Goal: Information Seeking & Learning: Learn about a topic

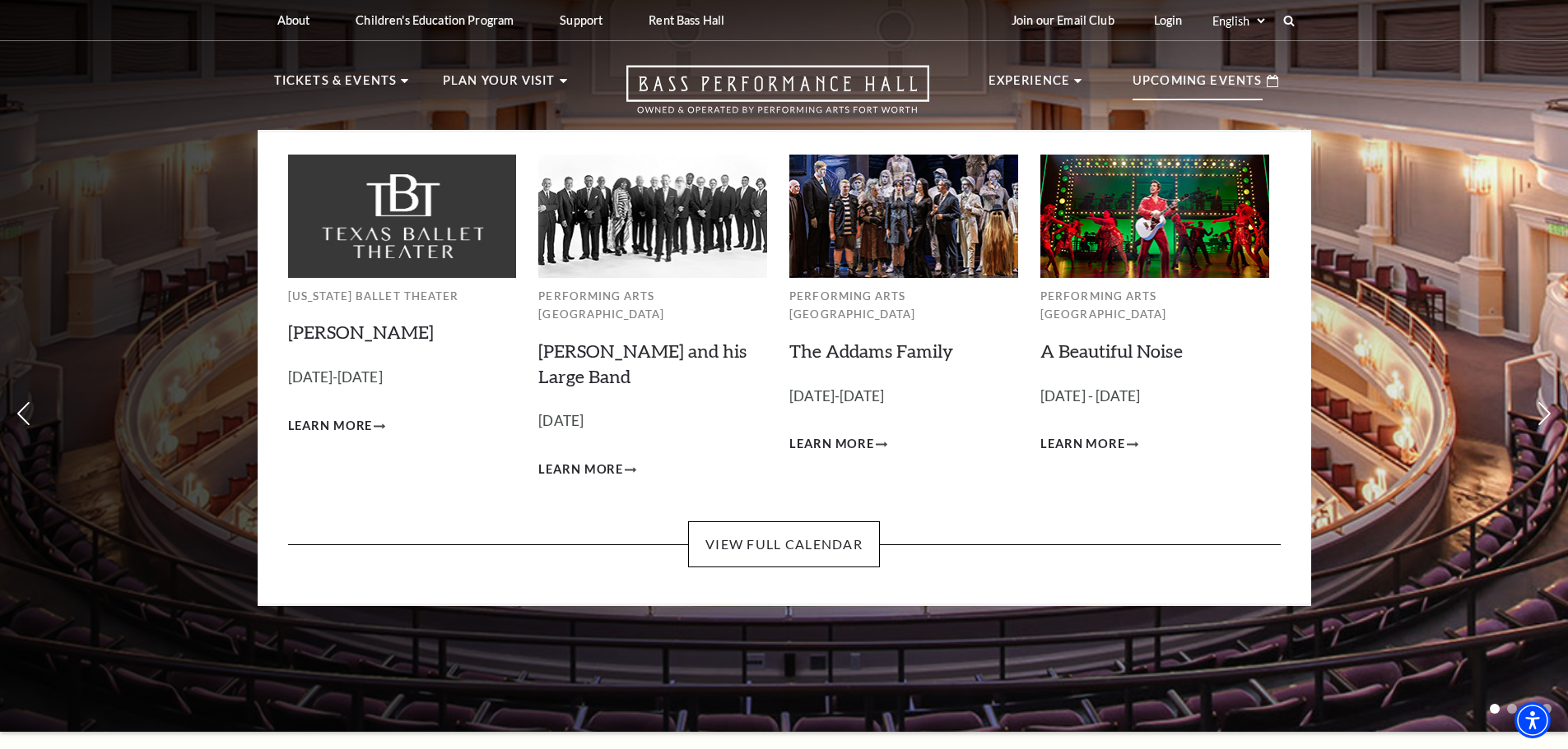
click at [1176, 85] on p "Upcoming Events" at bounding box center [1198, 86] width 130 height 30
click at [814, 524] on link "View Full Calendar" at bounding box center [784, 545] width 192 height 46
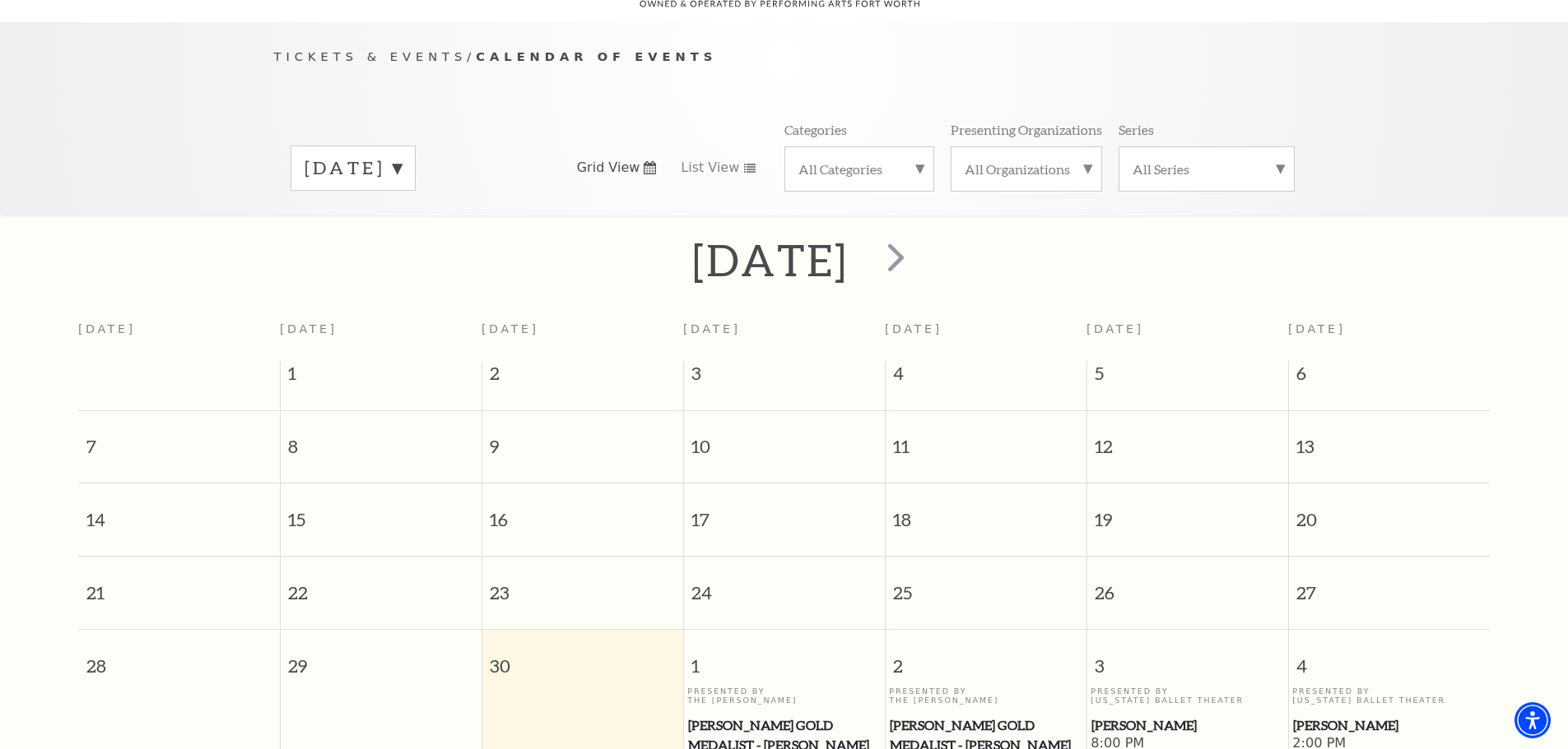
scroll to position [146, 0]
click at [402, 153] on label "[DATE]" at bounding box center [353, 166] width 97 height 25
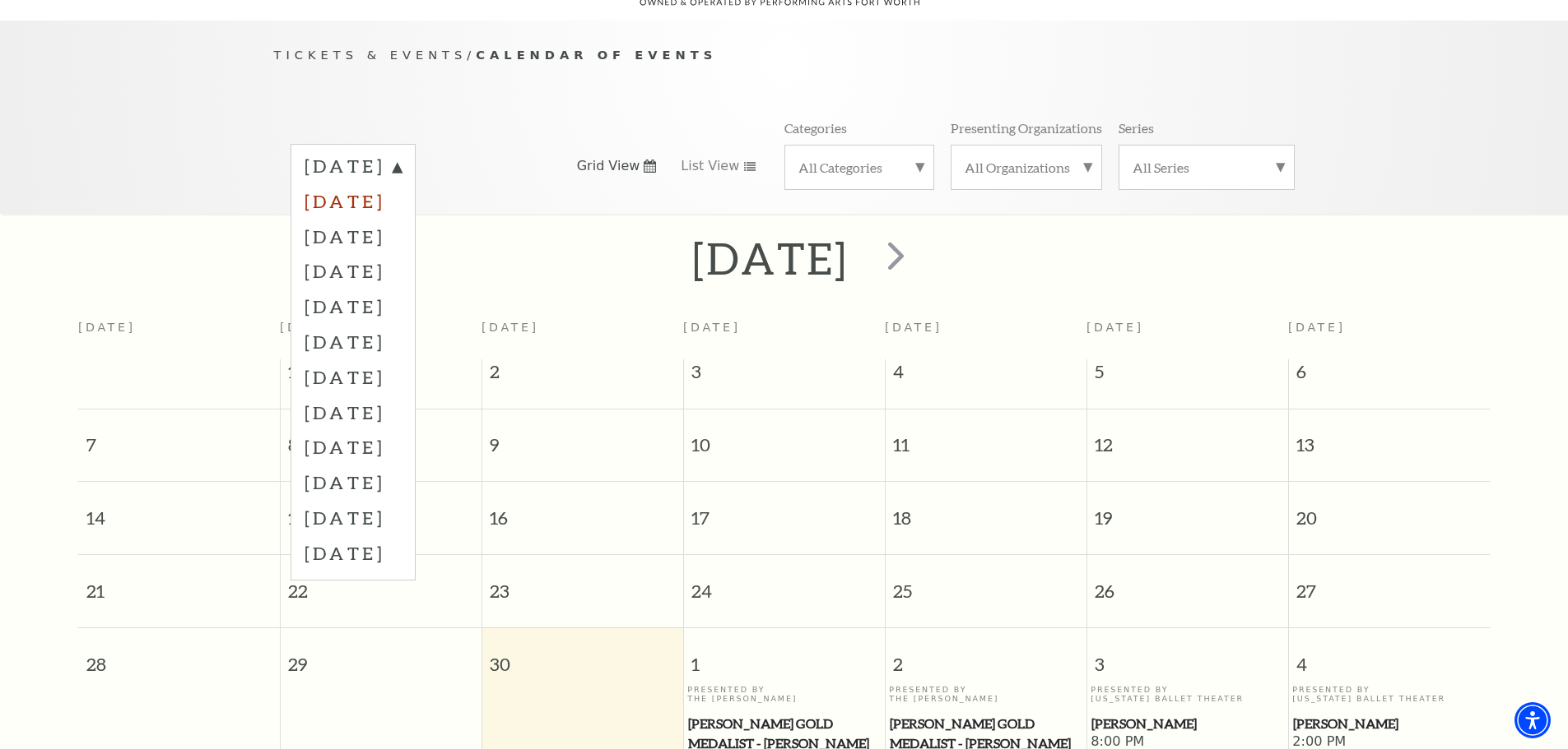
click at [402, 183] on label "[DATE]" at bounding box center [353, 201] width 97 height 35
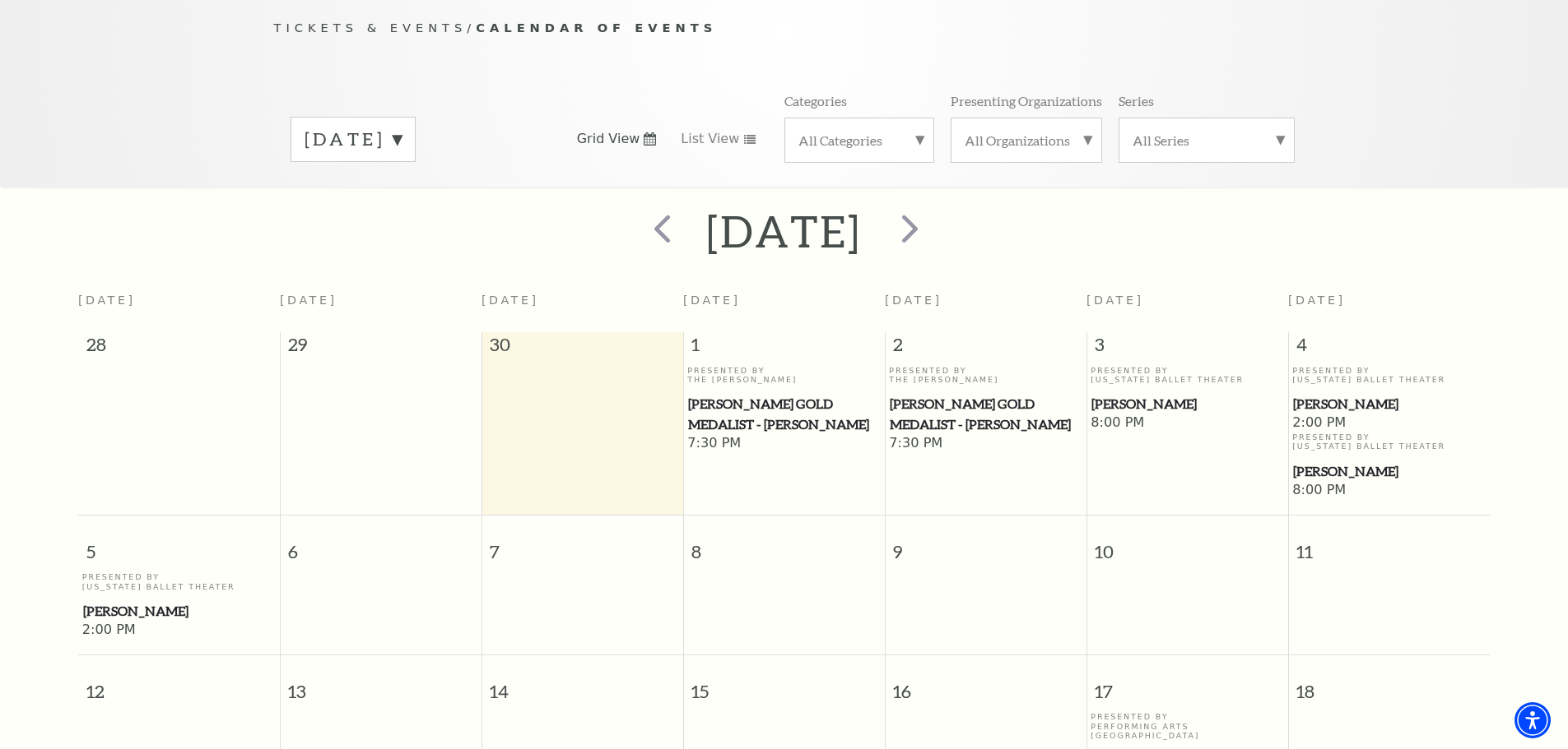
scroll to position [109, 0]
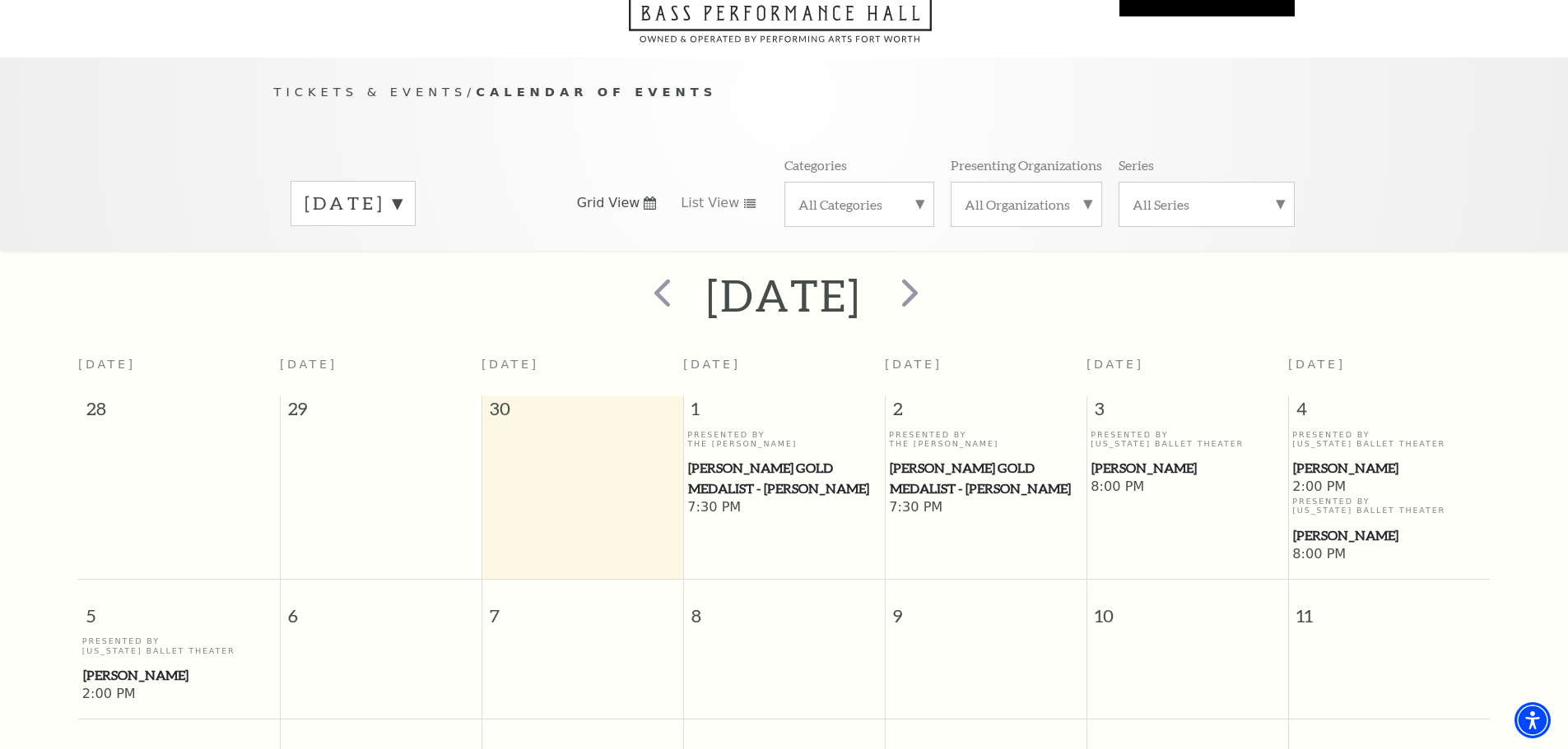
click at [402, 191] on label "[DATE]" at bounding box center [353, 203] width 97 height 25
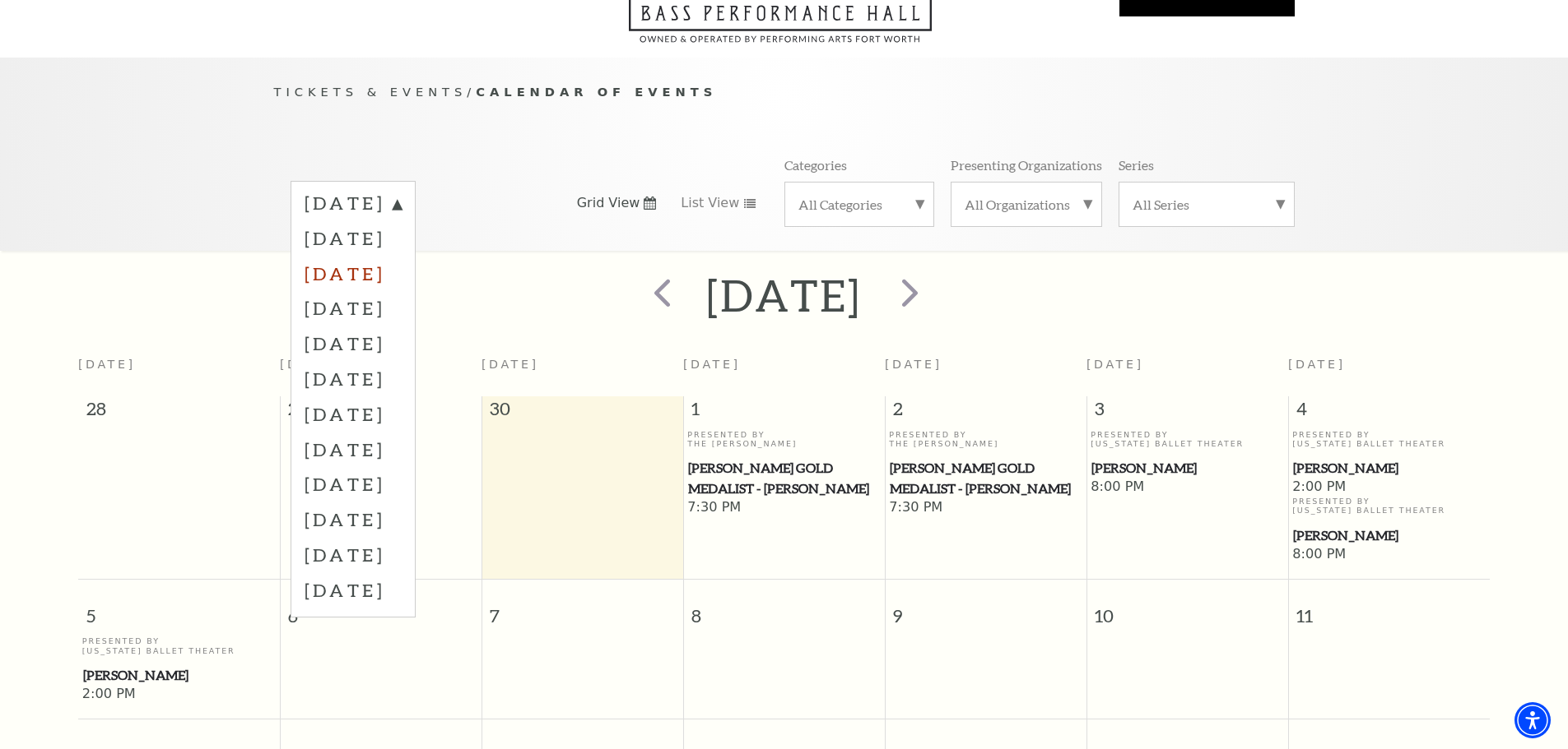
click at [402, 256] on label "[DATE]" at bounding box center [353, 274] width 97 height 35
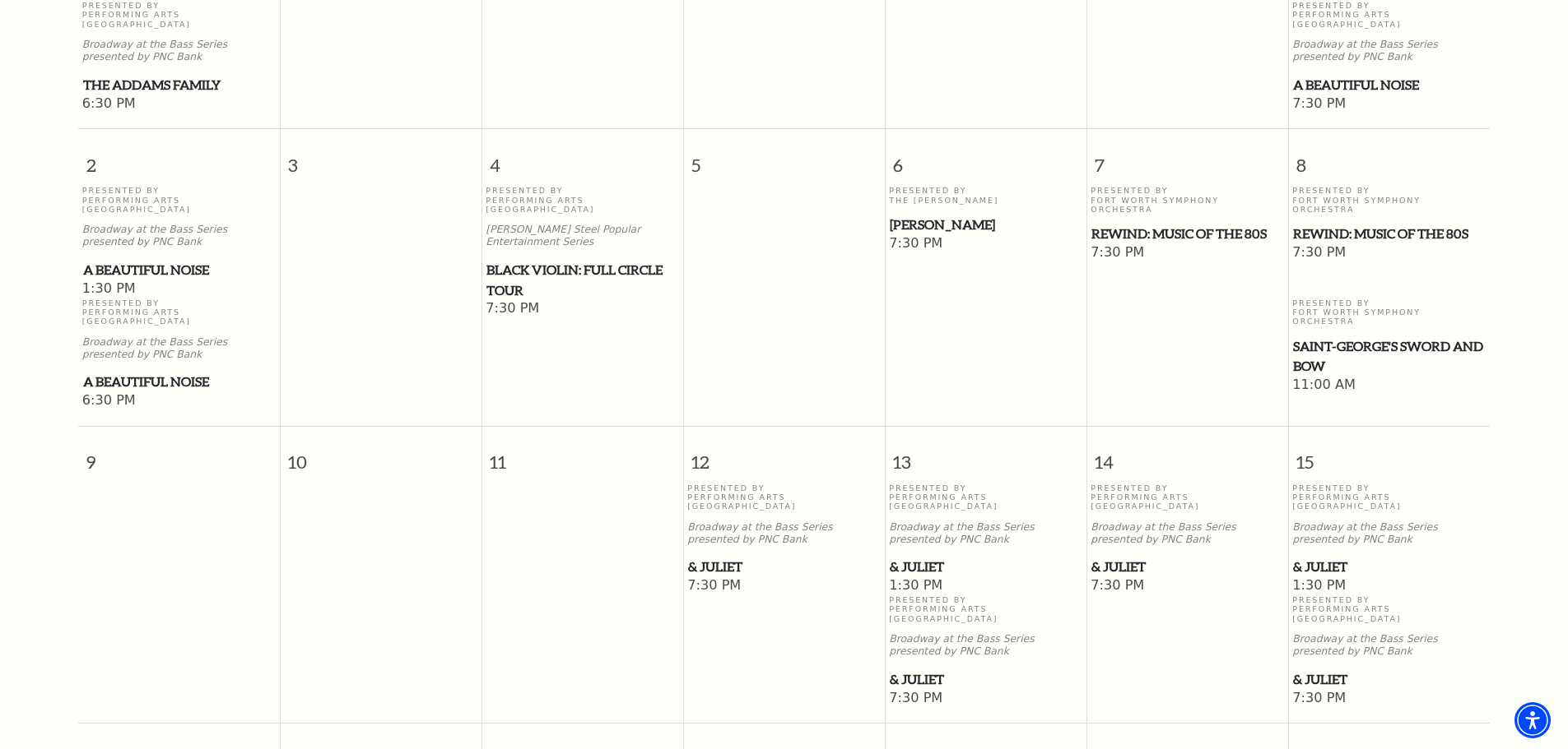
scroll to position [639, 0]
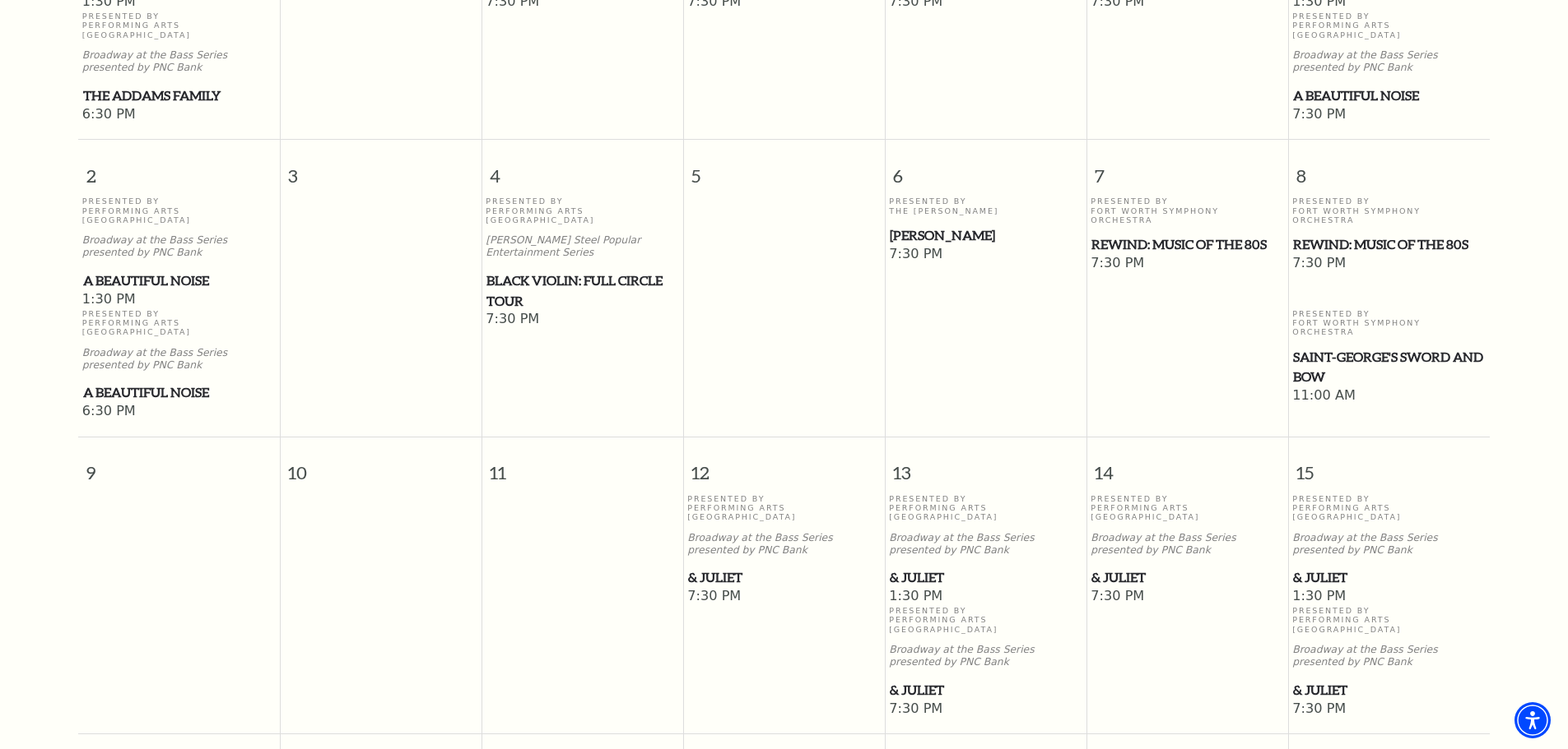
click at [1159, 234] on span "REWIND: Music of the 80s" at bounding box center [1187, 244] width 192 height 20
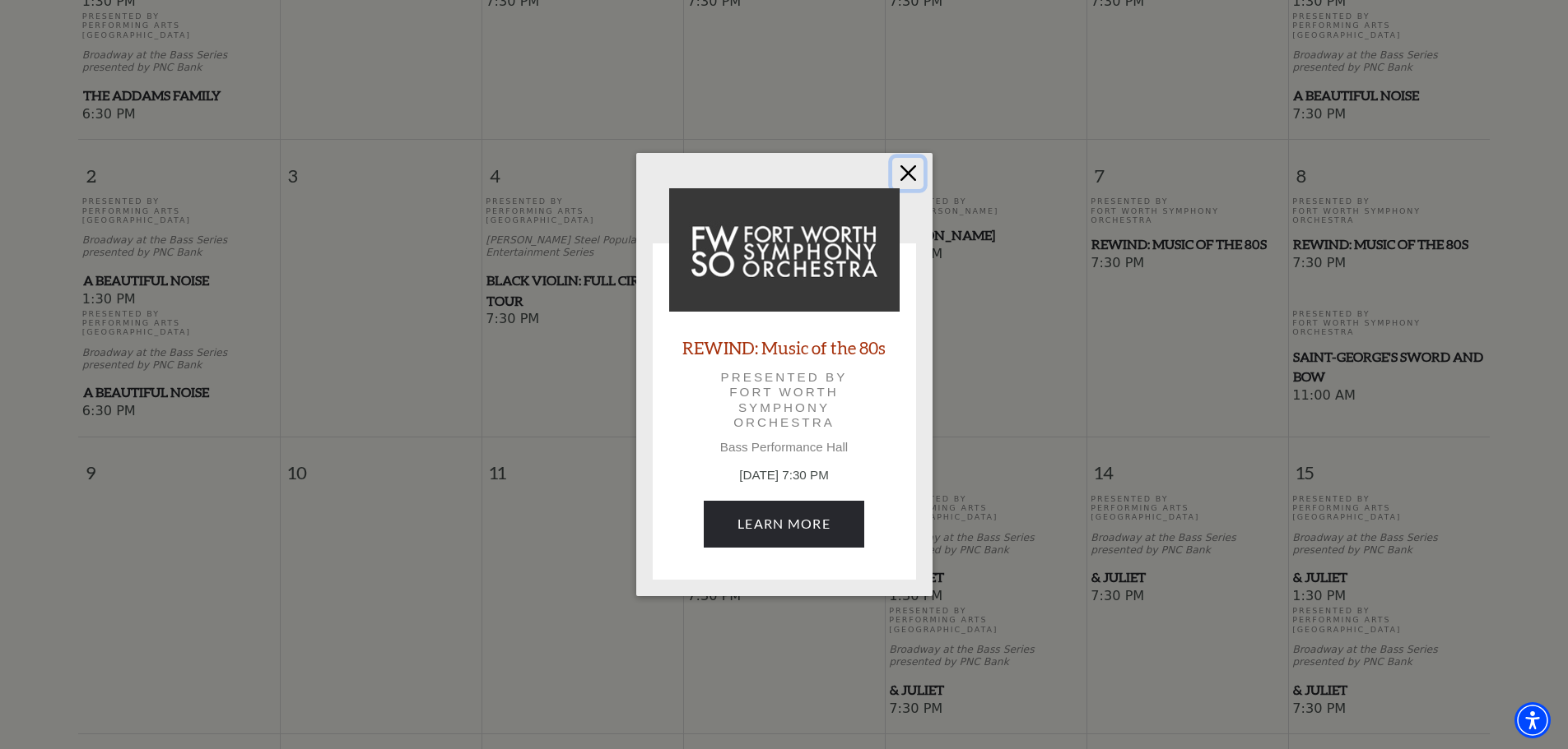
click at [913, 174] on button "Close" at bounding box center [908, 174] width 32 height 32
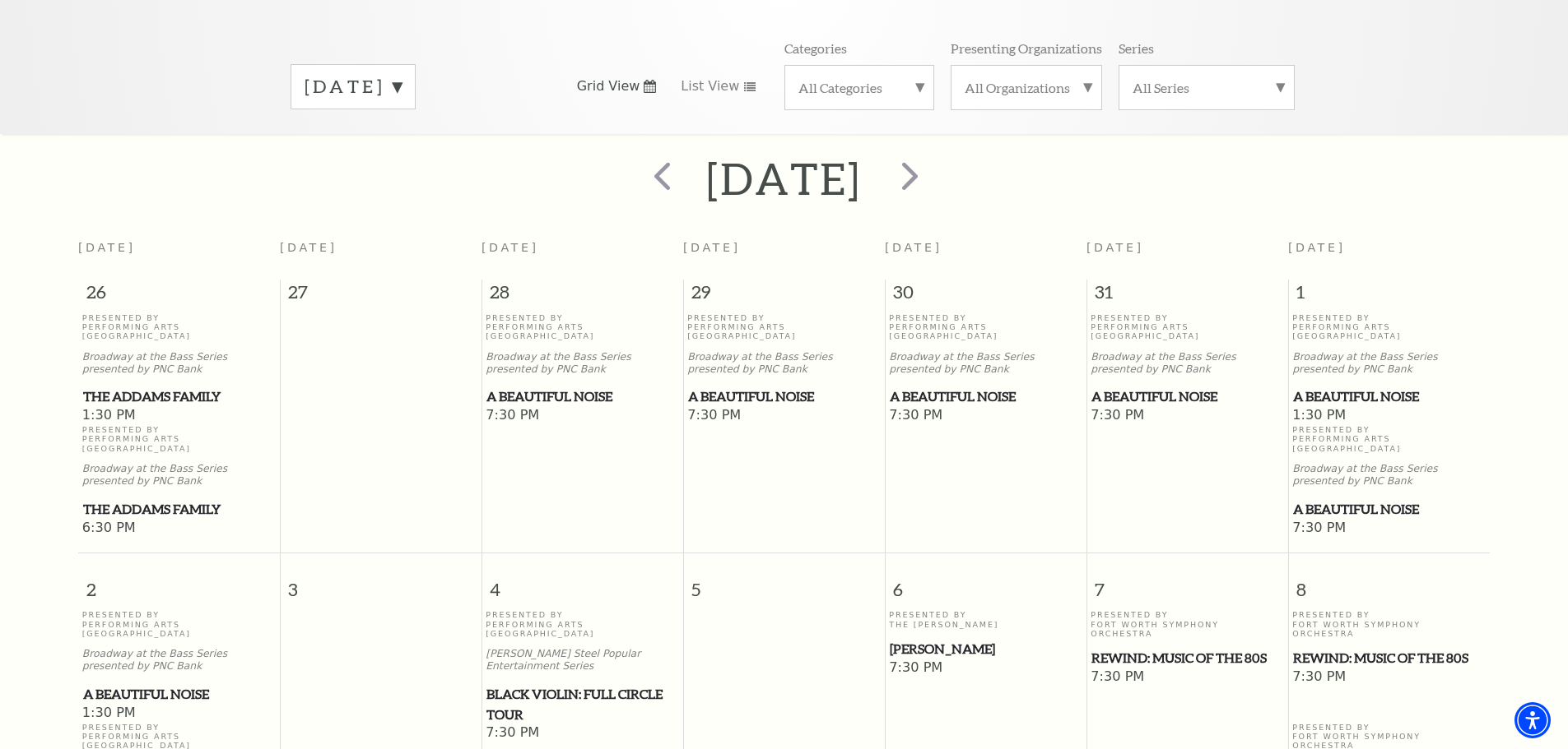
scroll to position [0, 0]
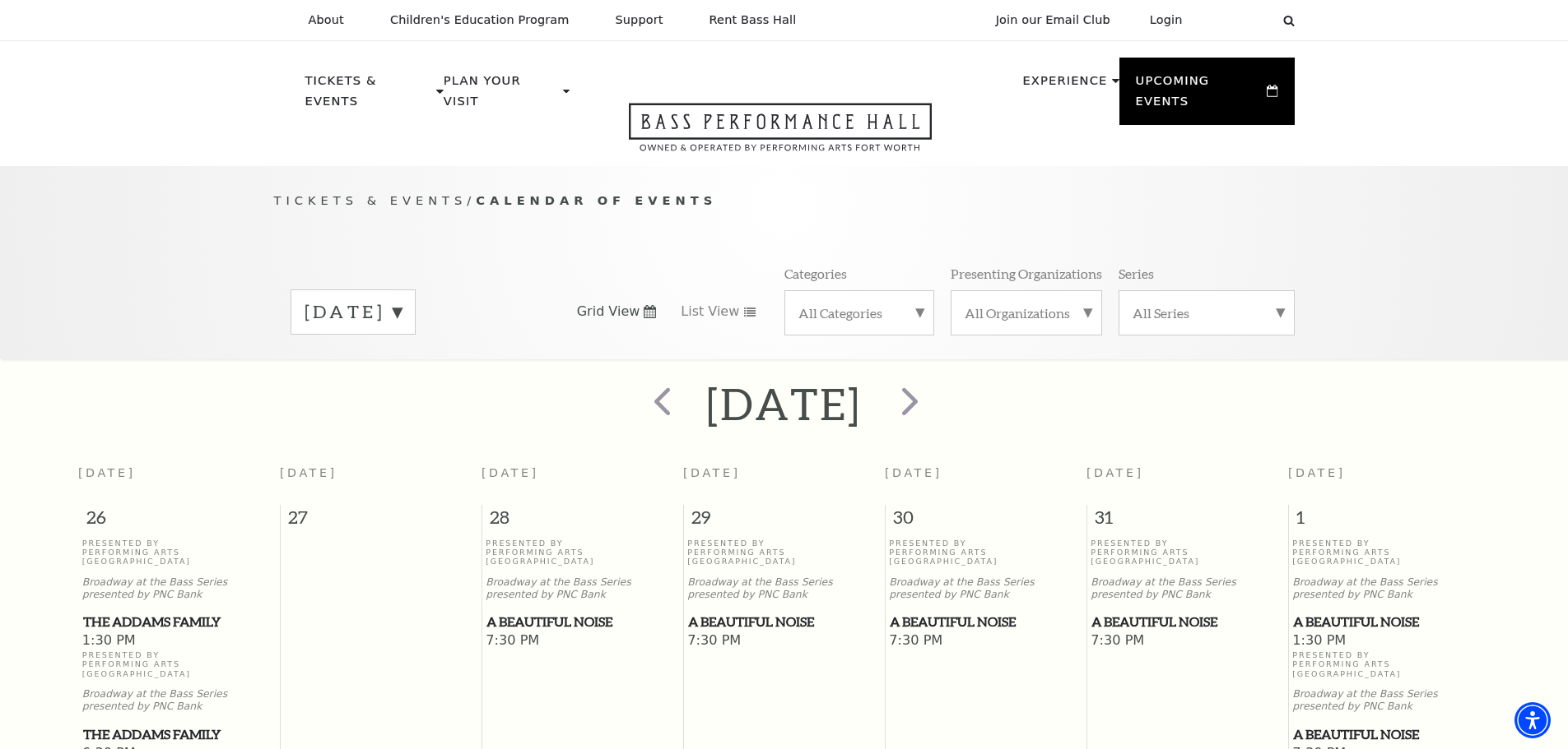
click at [402, 299] on label "[DATE]" at bounding box center [353, 311] width 97 height 25
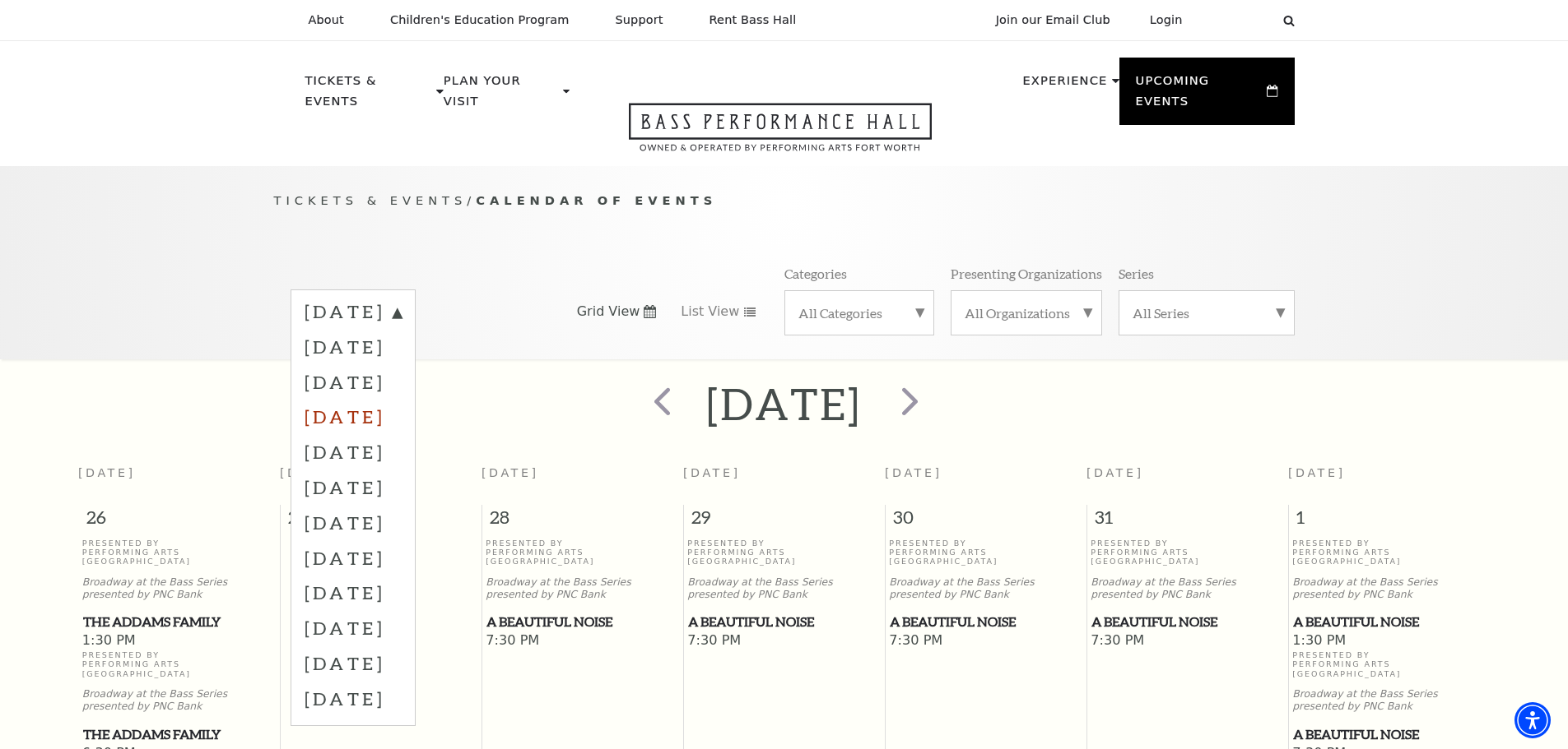
click at [402, 399] on label "[DATE]" at bounding box center [353, 417] width 97 height 35
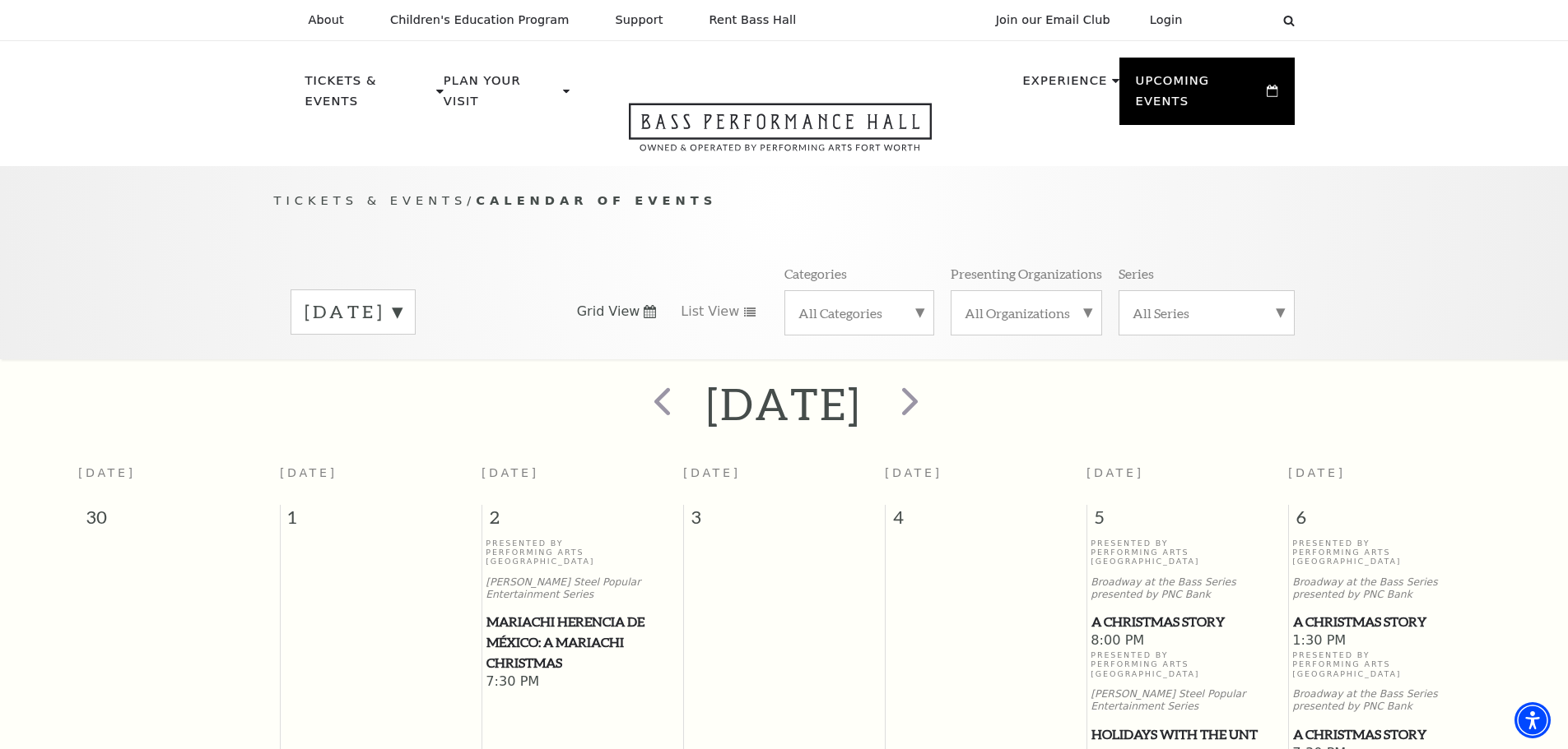
click at [402, 299] on label "[DATE]" at bounding box center [353, 311] width 97 height 25
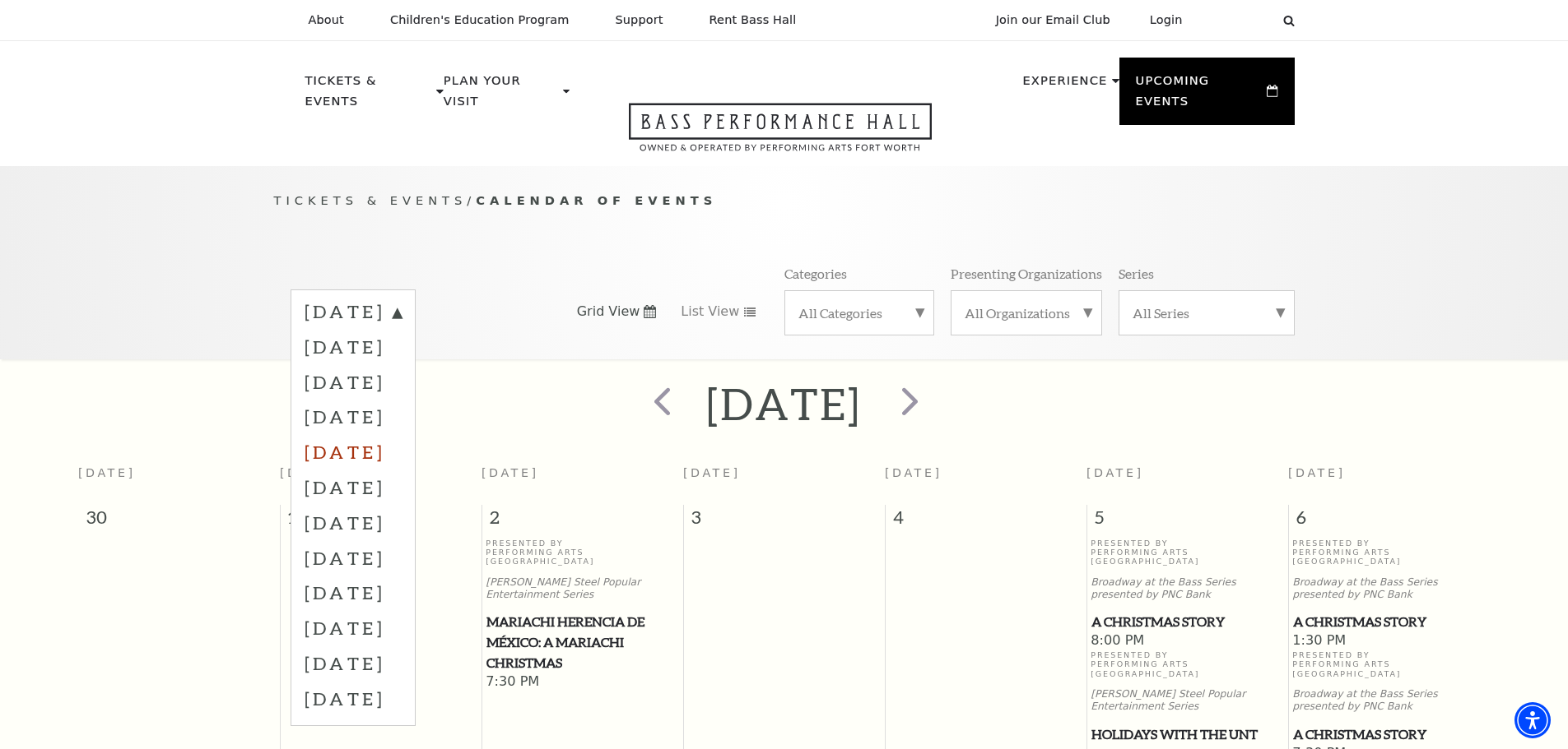
click at [383, 434] on label "[DATE]" at bounding box center [353, 452] width 97 height 35
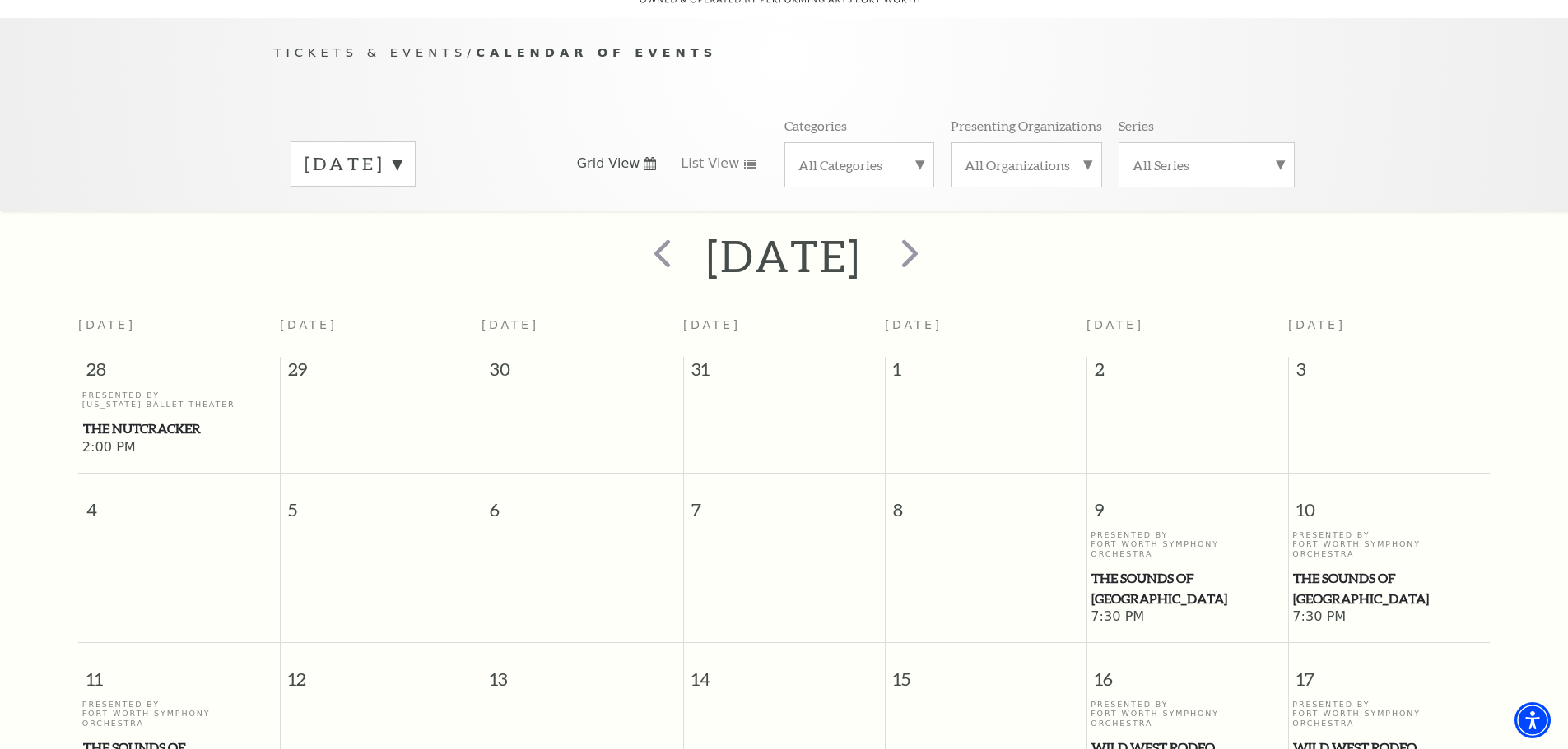
scroll to position [146, 0]
click at [402, 153] on label "[DATE]" at bounding box center [353, 166] width 97 height 25
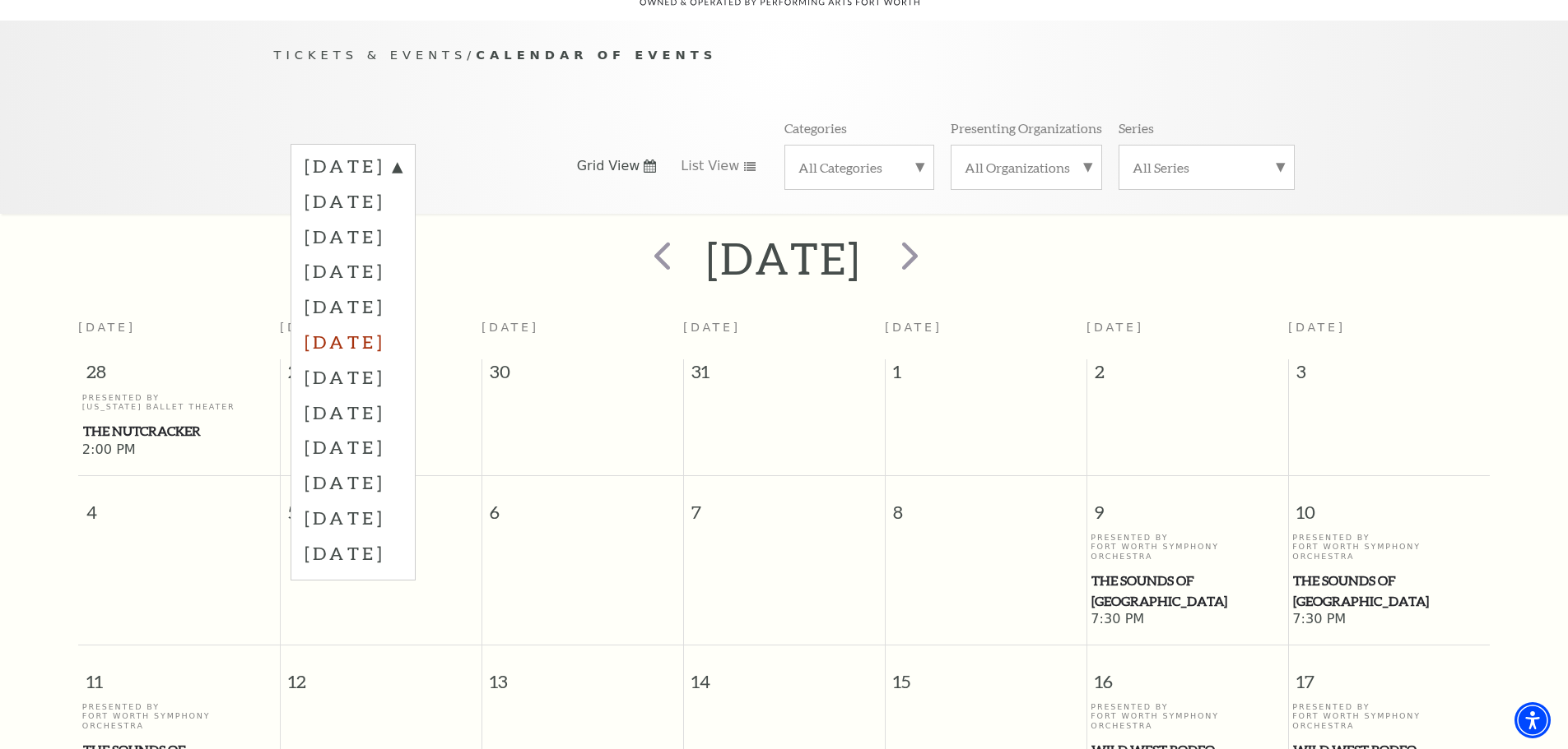
click at [402, 325] on label "[DATE]" at bounding box center [353, 342] width 97 height 35
